Goal: Task Accomplishment & Management: Complete application form

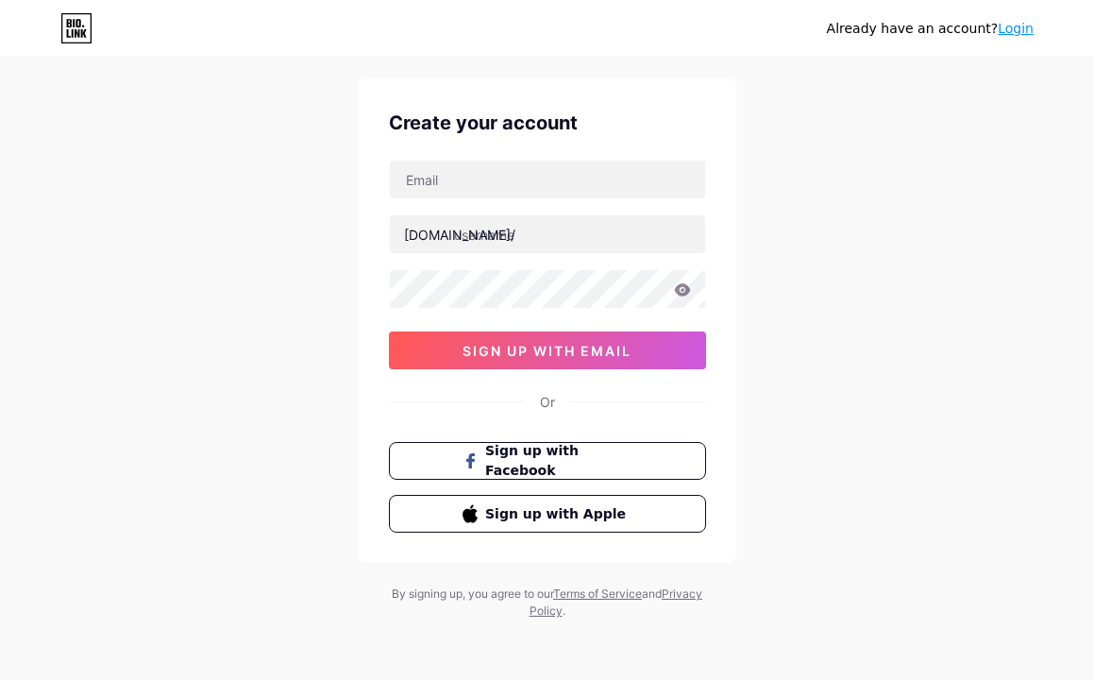
scroll to position [42, 0]
click at [558, 462] on span "Sign up with Facebook" at bounding box center [558, 461] width 148 height 41
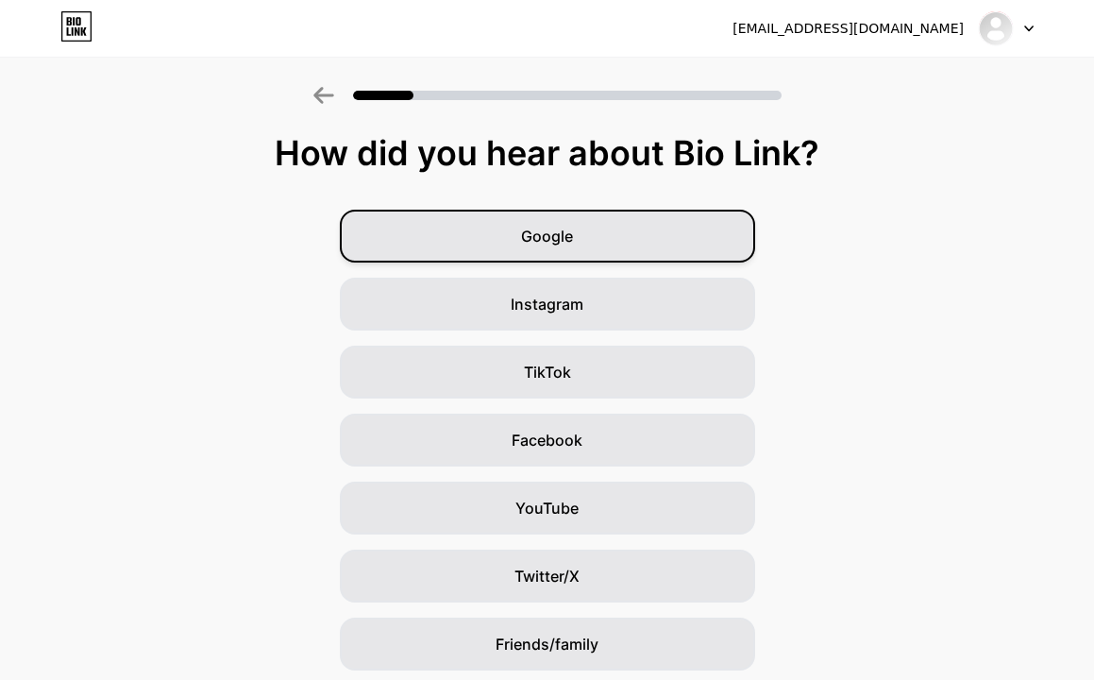
click at [660, 233] on div "Google" at bounding box center [547, 236] width 415 height 53
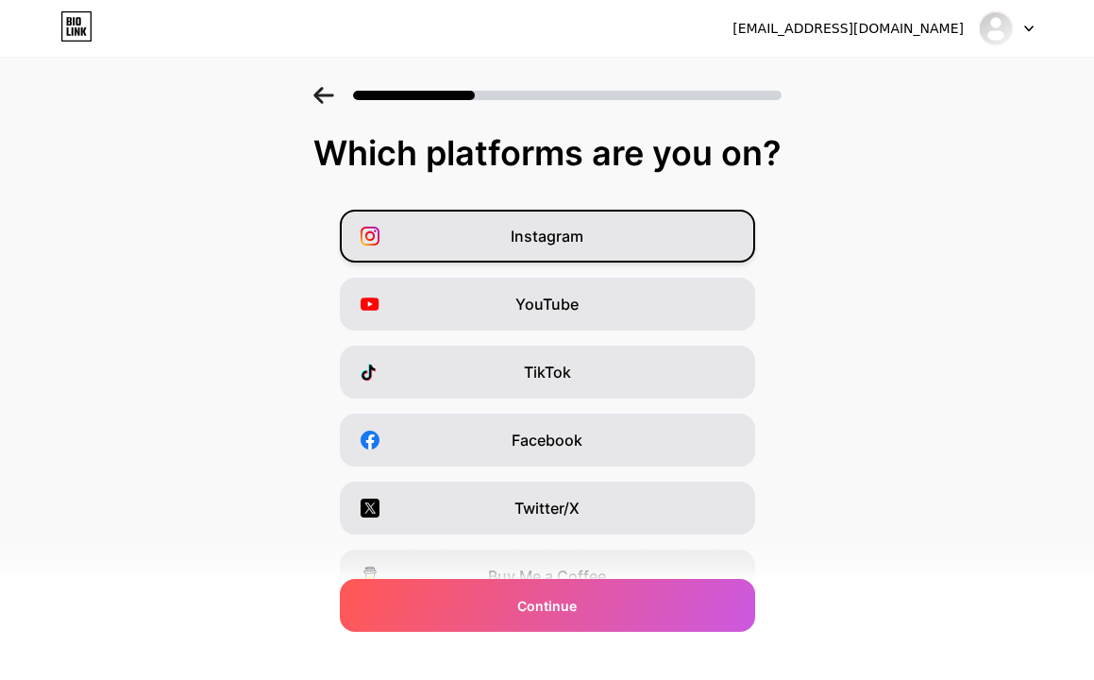
click at [576, 232] on span "Instagram" at bounding box center [547, 236] width 73 height 23
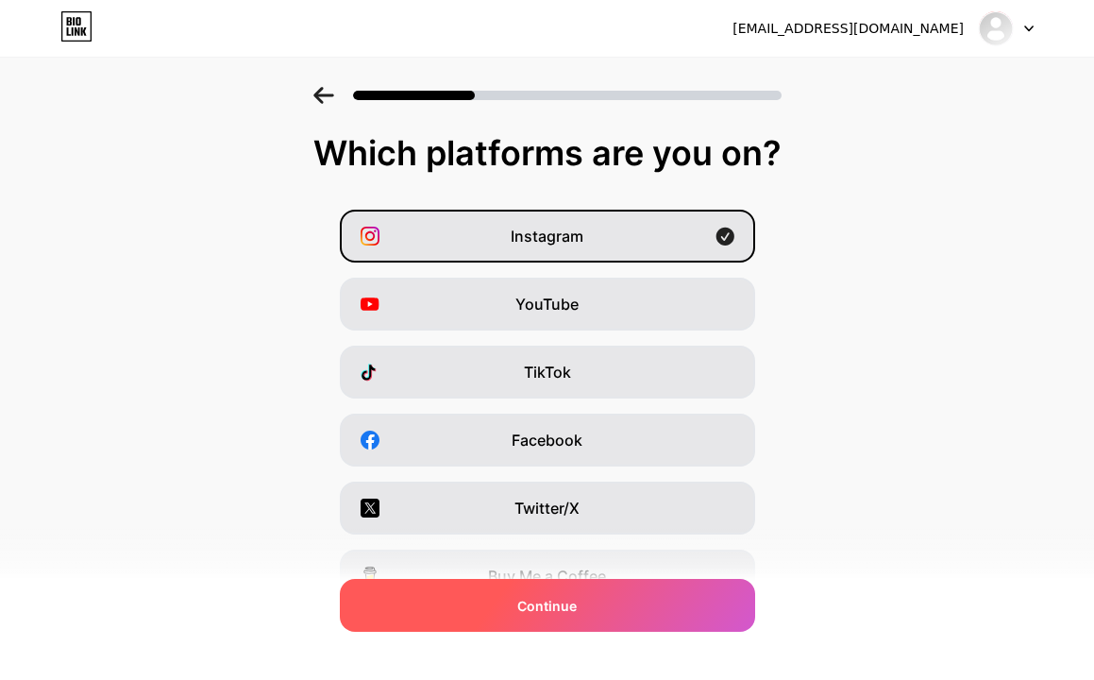
click at [592, 607] on div "Continue" at bounding box center [547, 605] width 415 height 53
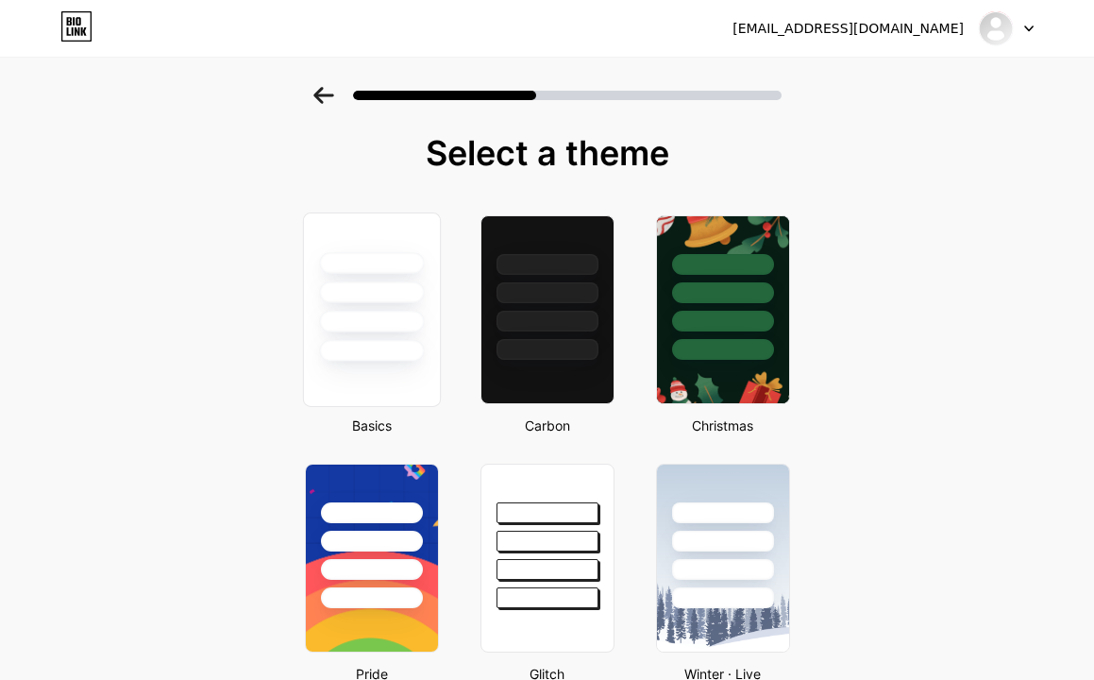
click at [379, 329] on div at bounding box center [371, 322] width 105 height 22
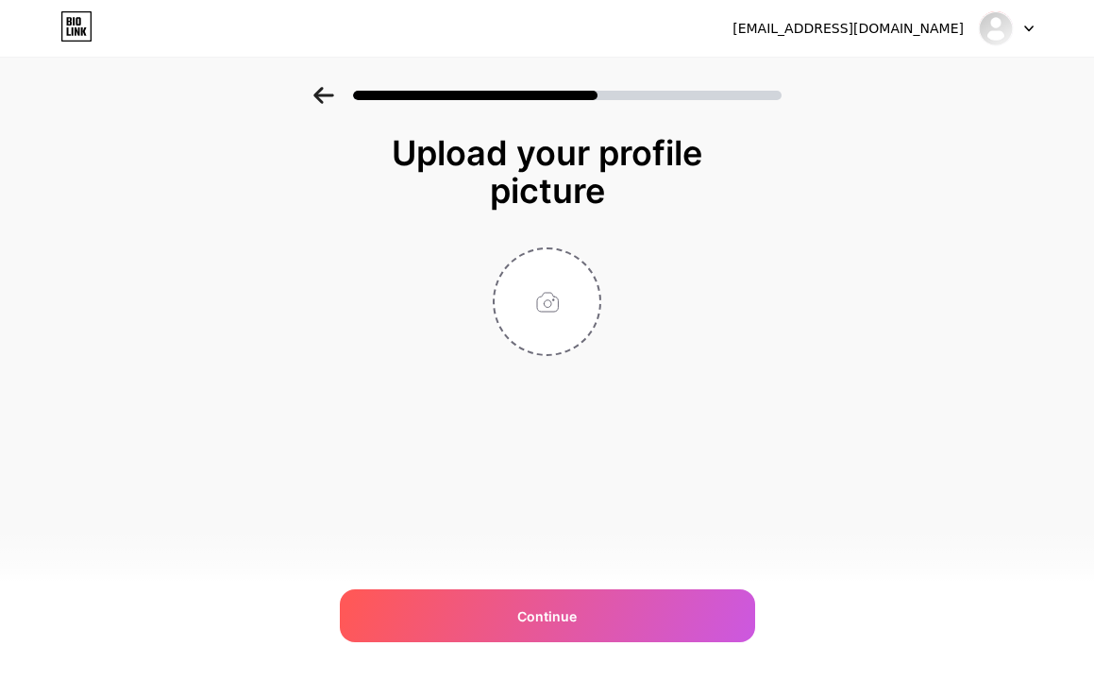
click at [1027, 39] on div at bounding box center [1006, 28] width 55 height 34
click at [865, 266] on div "Upload your profile picture Continue" at bounding box center [547, 269] width 1094 height 364
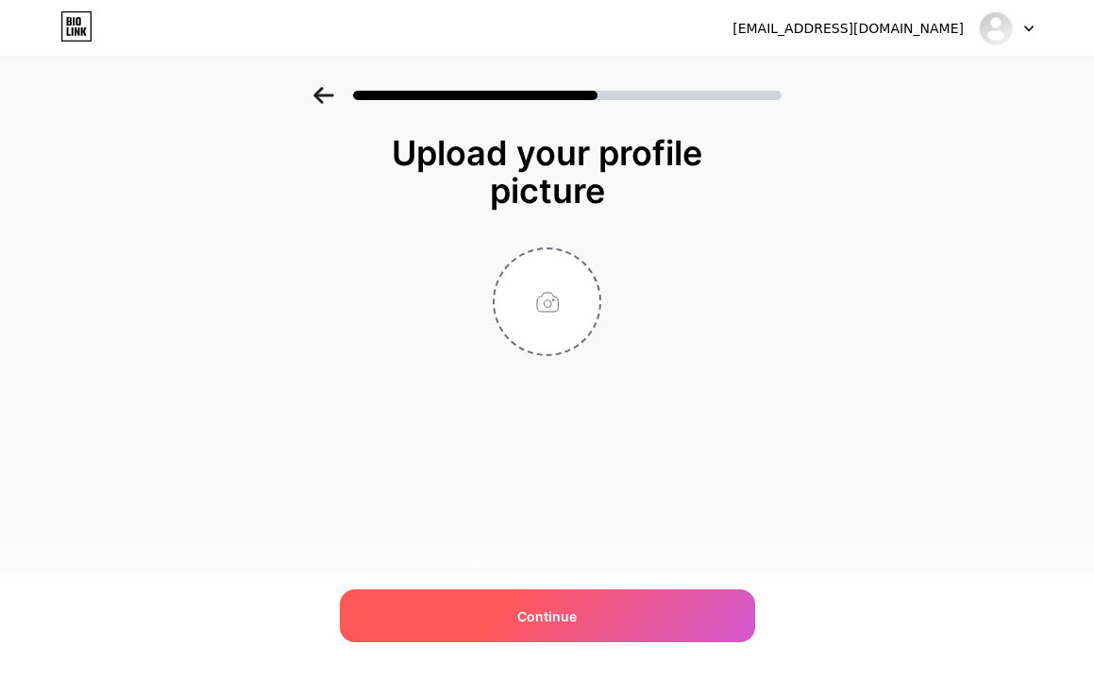
click at [565, 634] on div "Continue" at bounding box center [547, 615] width 415 height 53
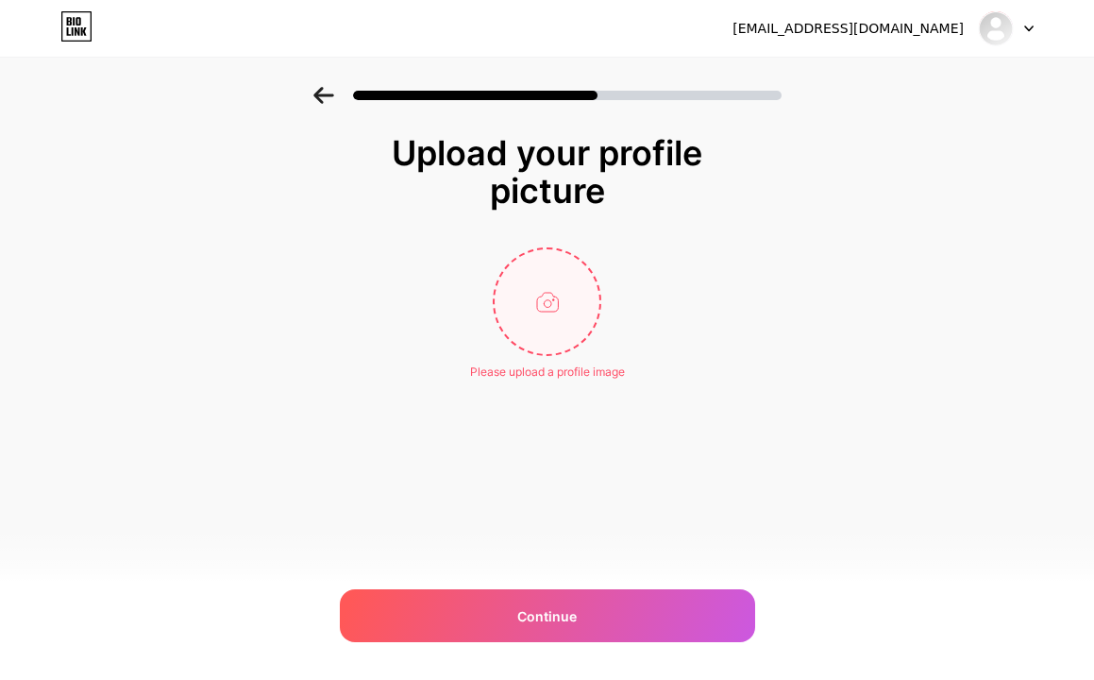
type input "C:\fakepath\444153274_750041817333387_5446557453491257533_n..jpg"
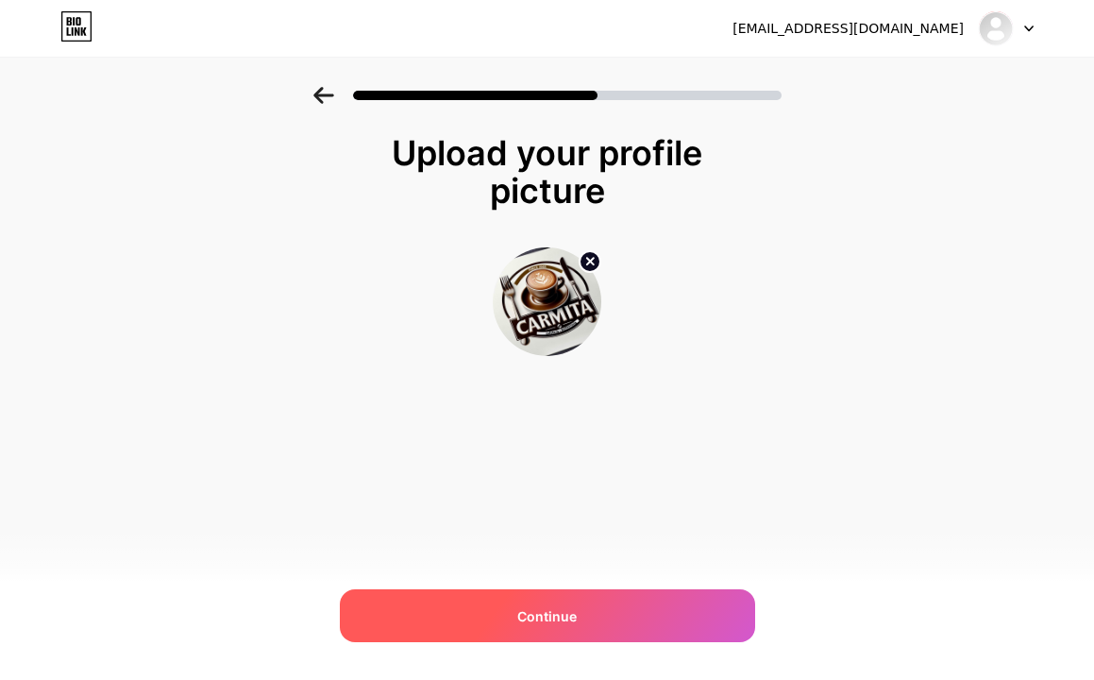
click at [547, 619] on span "Continue" at bounding box center [546, 616] width 59 height 20
